Goal: Entertainment & Leisure: Consume media (video, audio)

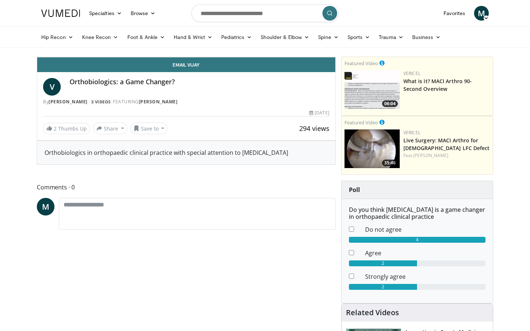
click at [37, 57] on span "Video Player" at bounding box center [44, 49] width 15 height 15
click at [37, 57] on video-js "**********" at bounding box center [186, 57] width 298 height 0
click at [37, 57] on span "Video Player" at bounding box center [44, 49] width 15 height 15
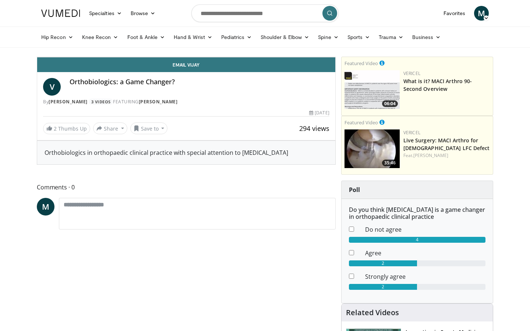
click at [37, 57] on span "Video Player" at bounding box center [44, 49] width 15 height 15
click at [37, 57] on video-js "**********" at bounding box center [186, 57] width 298 height 0
click at [37, 57] on span "Video Player" at bounding box center [44, 49] width 15 height 15
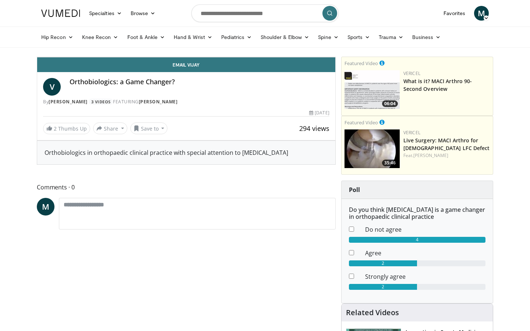
click at [37, 57] on span "Video Player" at bounding box center [44, 49] width 15 height 15
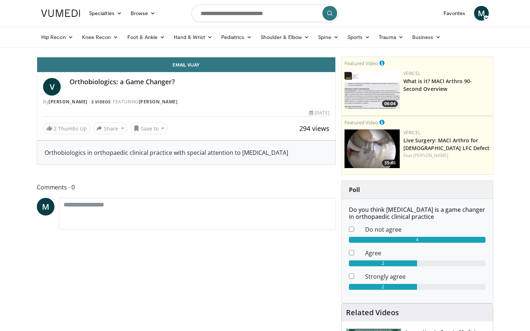
click at [37, 57] on span "Video Player" at bounding box center [44, 49] width 15 height 15
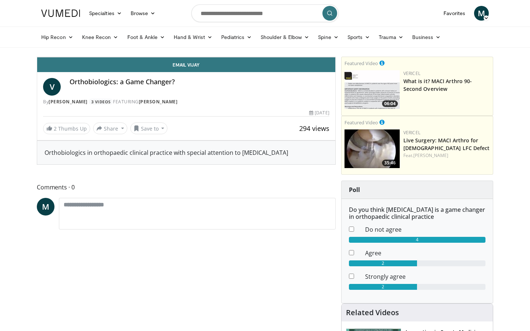
click at [37, 57] on span "Video Player" at bounding box center [44, 49] width 15 height 15
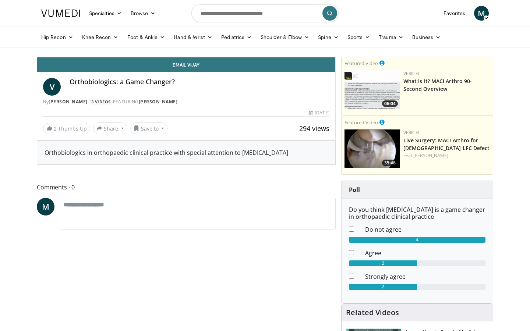
click at [37, 57] on span "Video Player" at bounding box center [44, 49] width 15 height 15
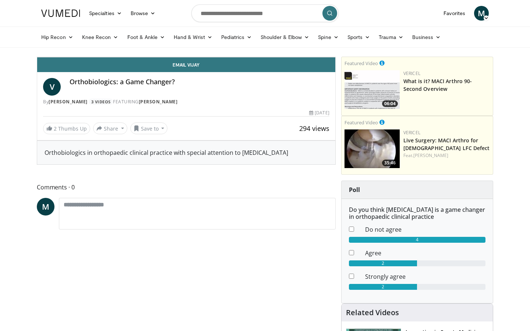
click at [37, 57] on span "Video Player" at bounding box center [44, 49] width 15 height 15
